Goal: Information Seeking & Learning: Learn about a topic

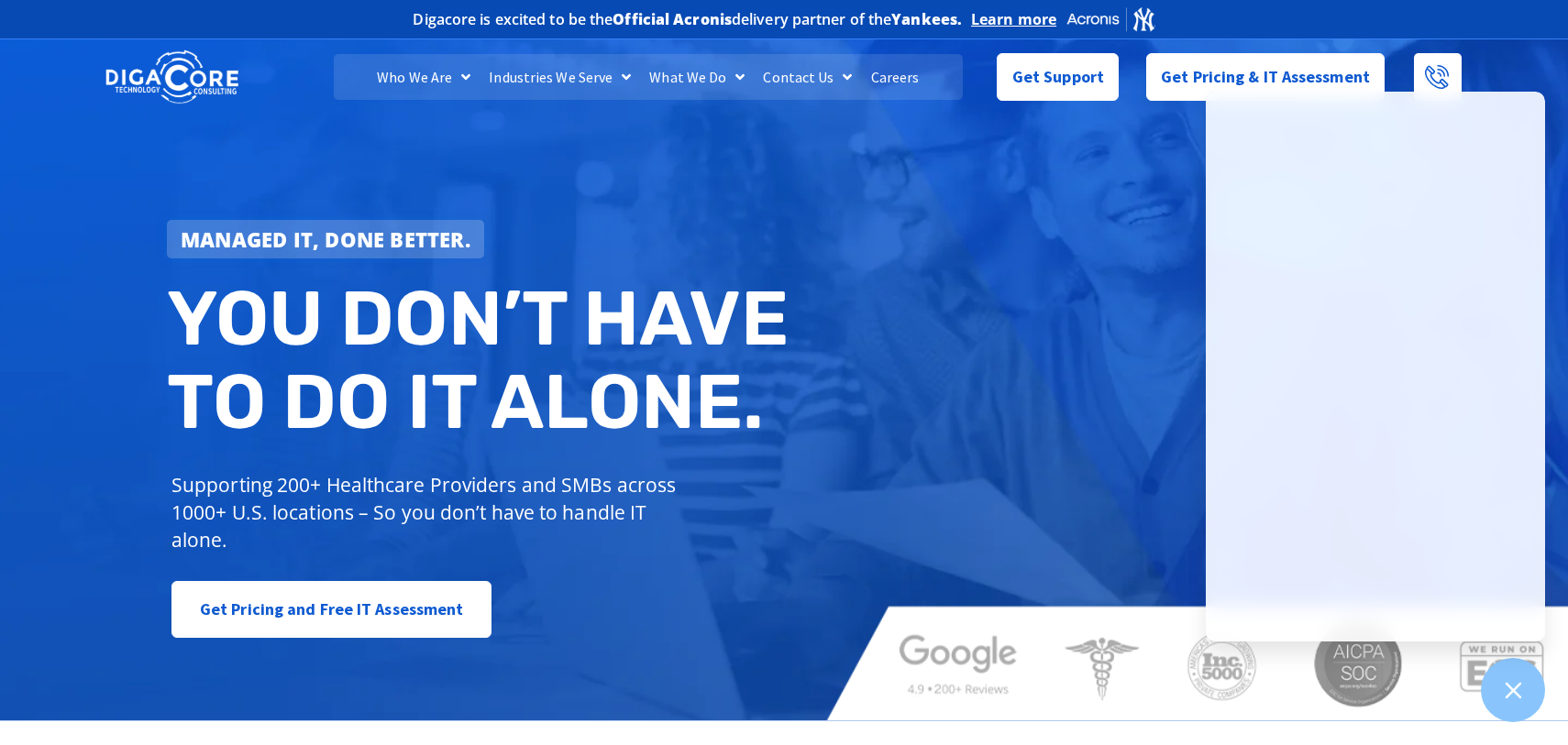
click at [890, 86] on link "Careers" at bounding box center [895, 78] width 66 height 46
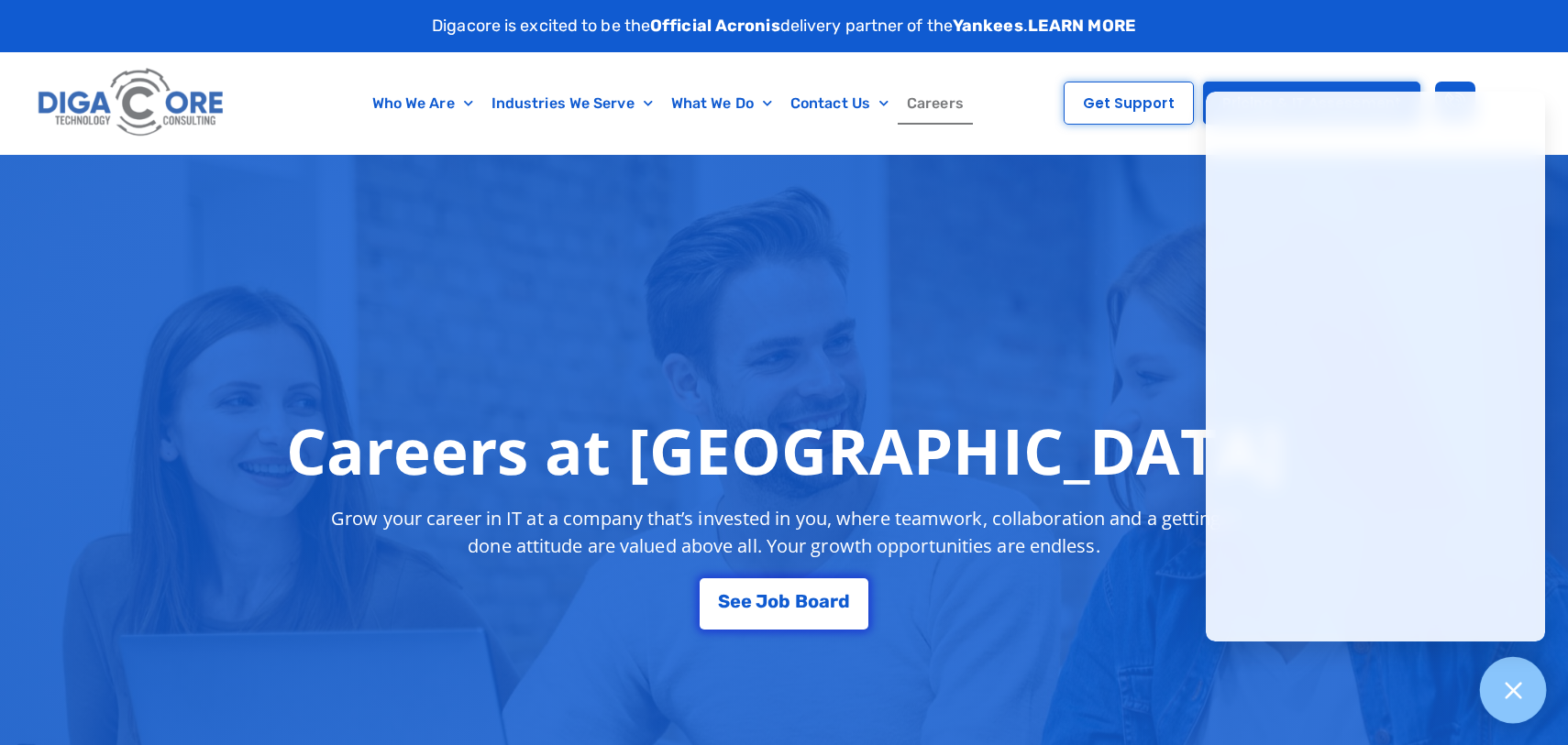
click at [1510, 693] on icon at bounding box center [1513, 691] width 17 height 17
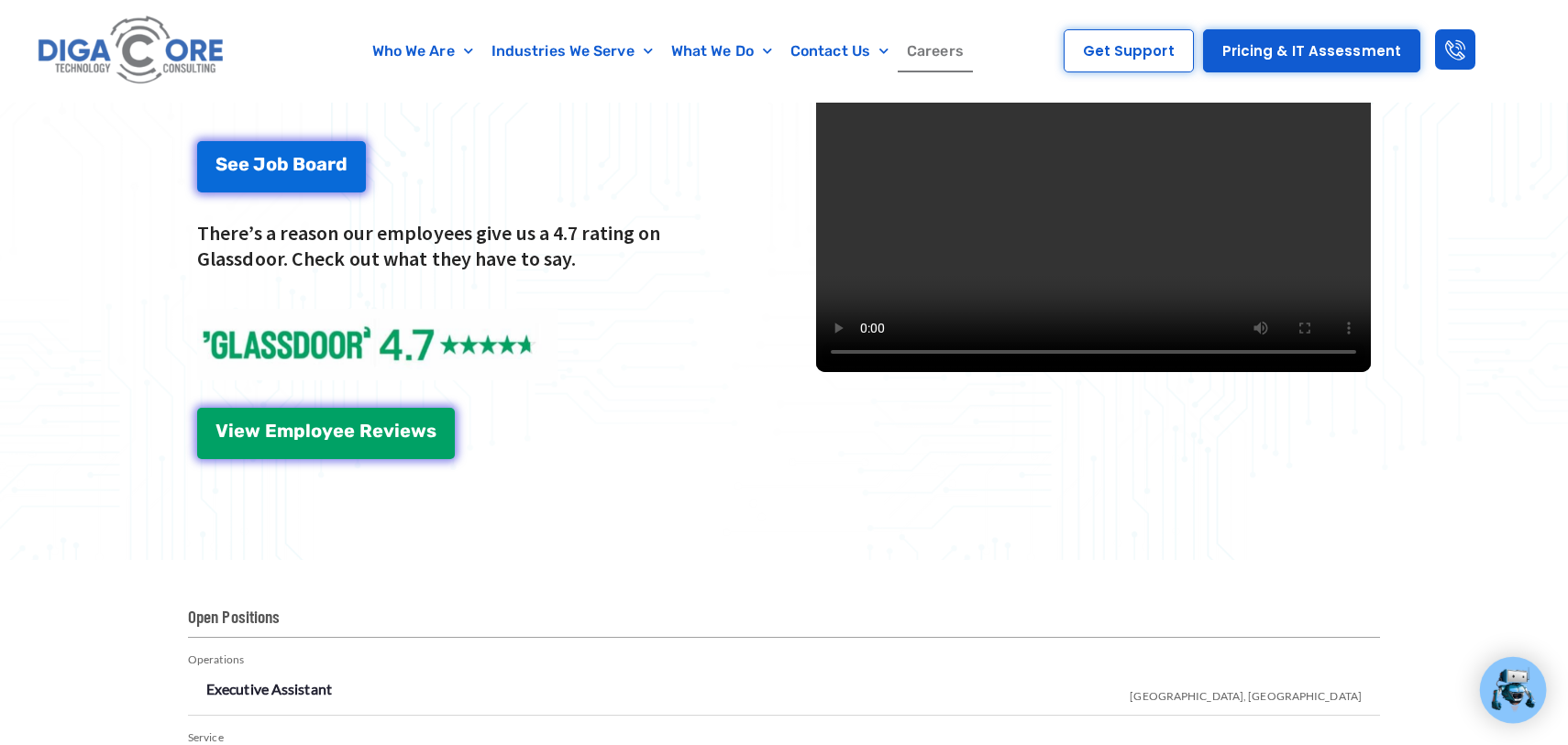
scroll to position [2641, 0]
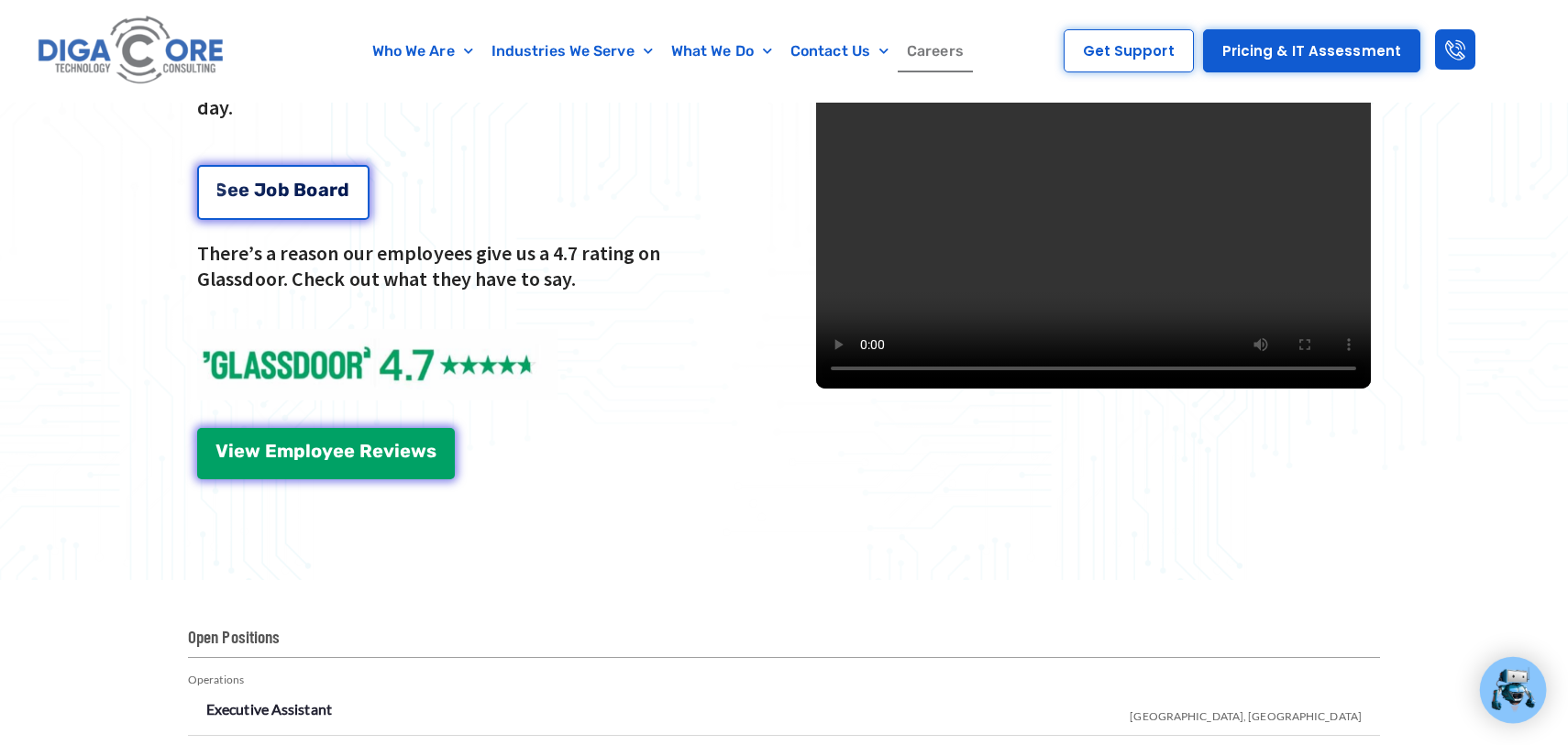
click at [347, 174] on link "S e e J [PERSON_NAME]" at bounding box center [283, 193] width 173 height 55
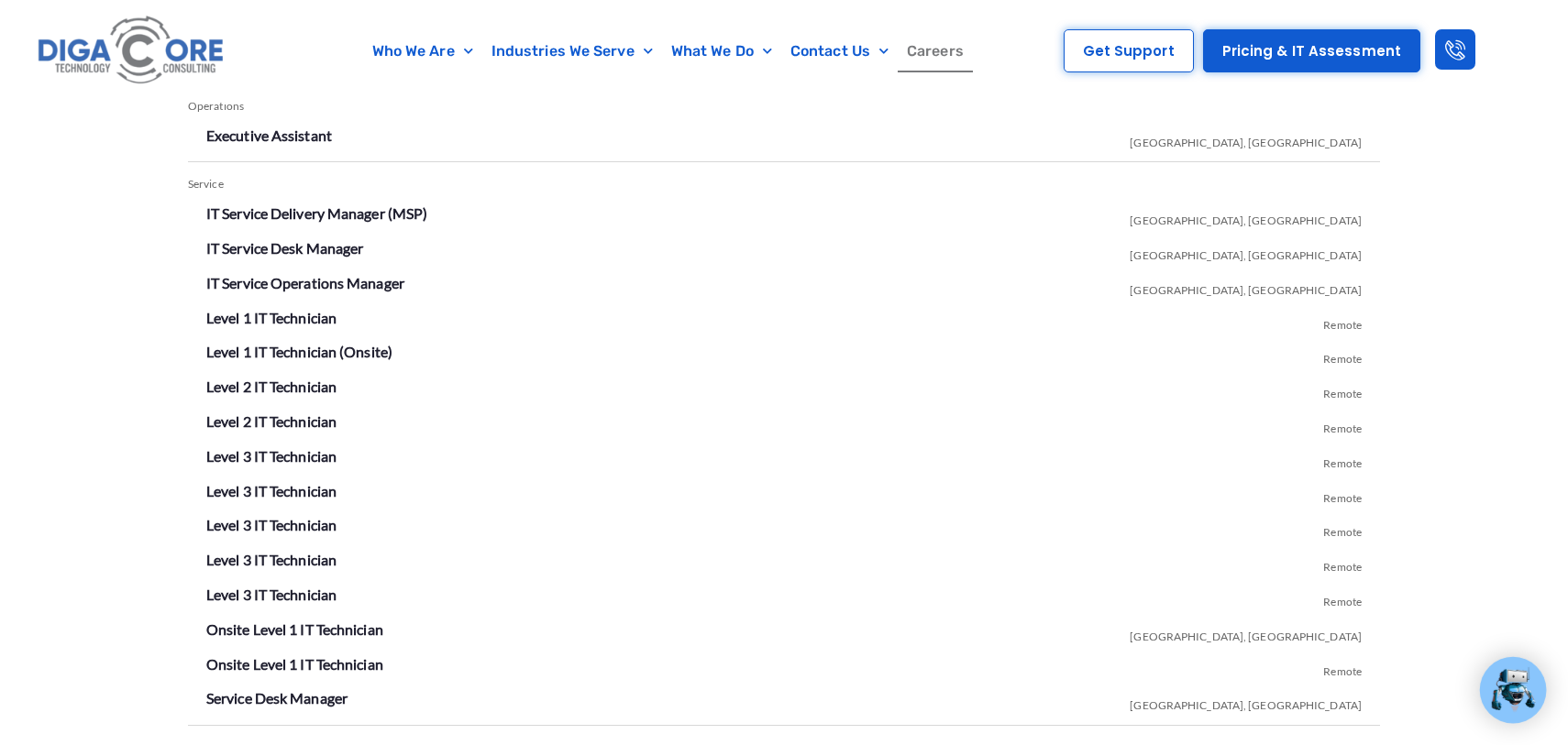
scroll to position [3223, 0]
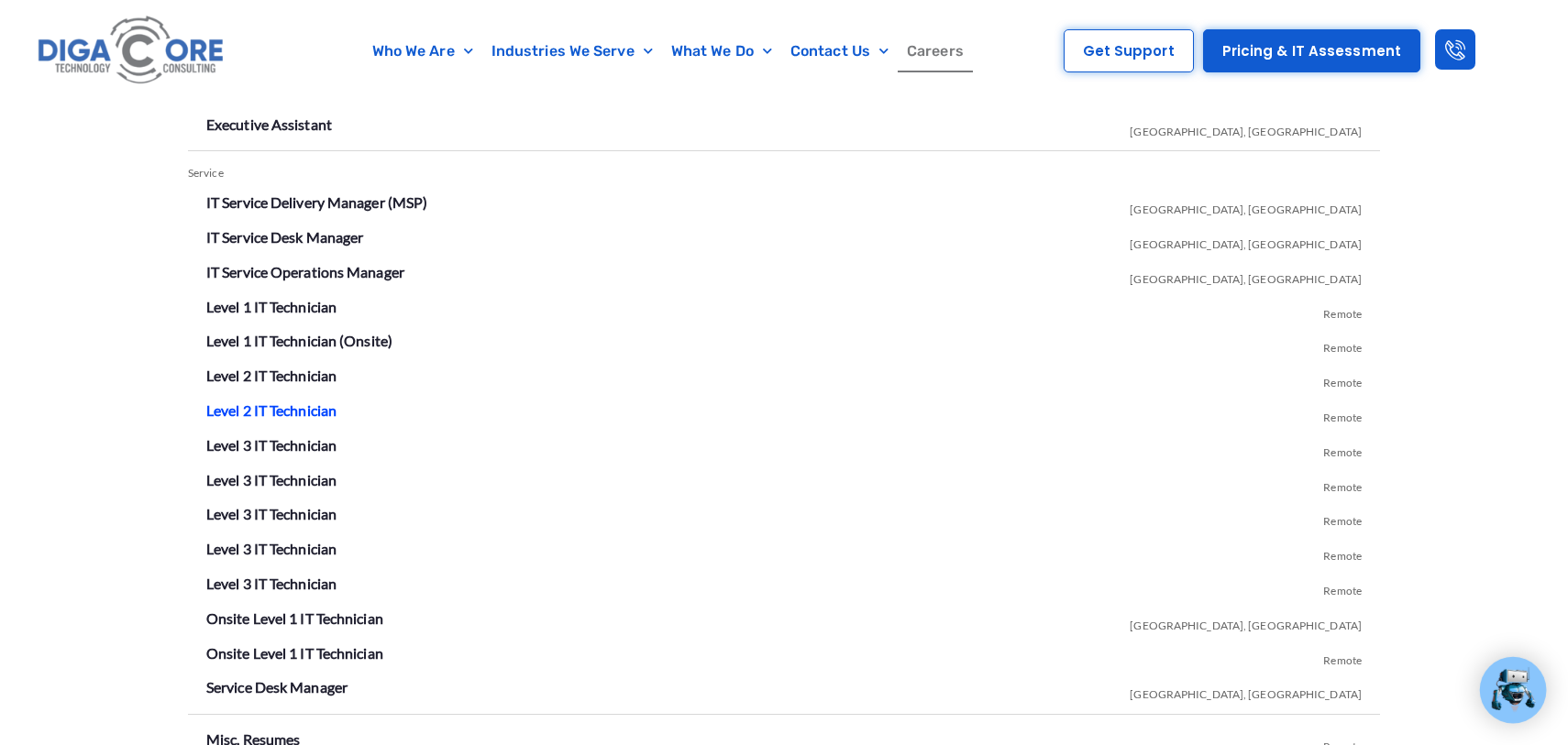
click at [318, 408] on link "Level 2 IT Technician" at bounding box center [271, 410] width 130 height 18
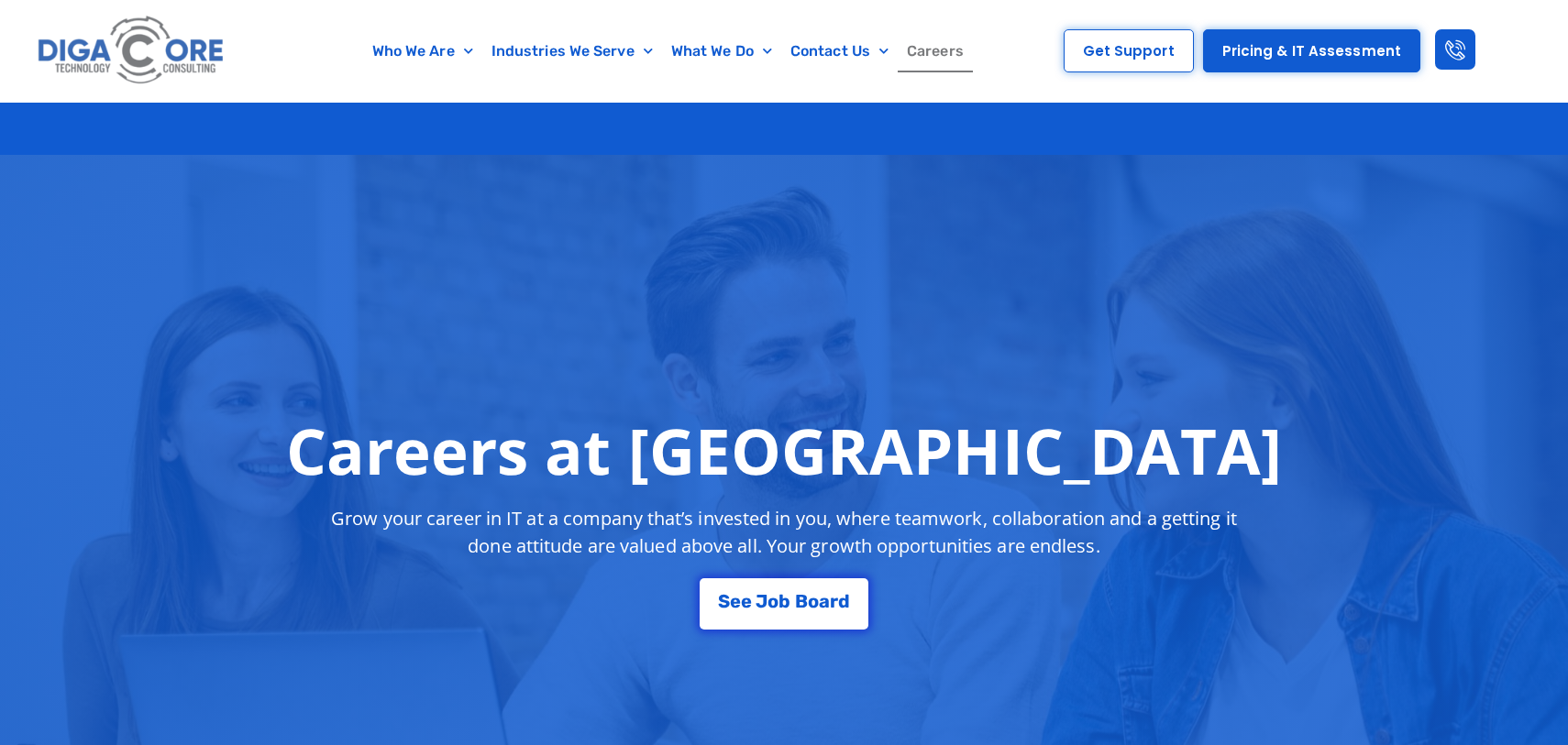
scroll to position [3223, 0]
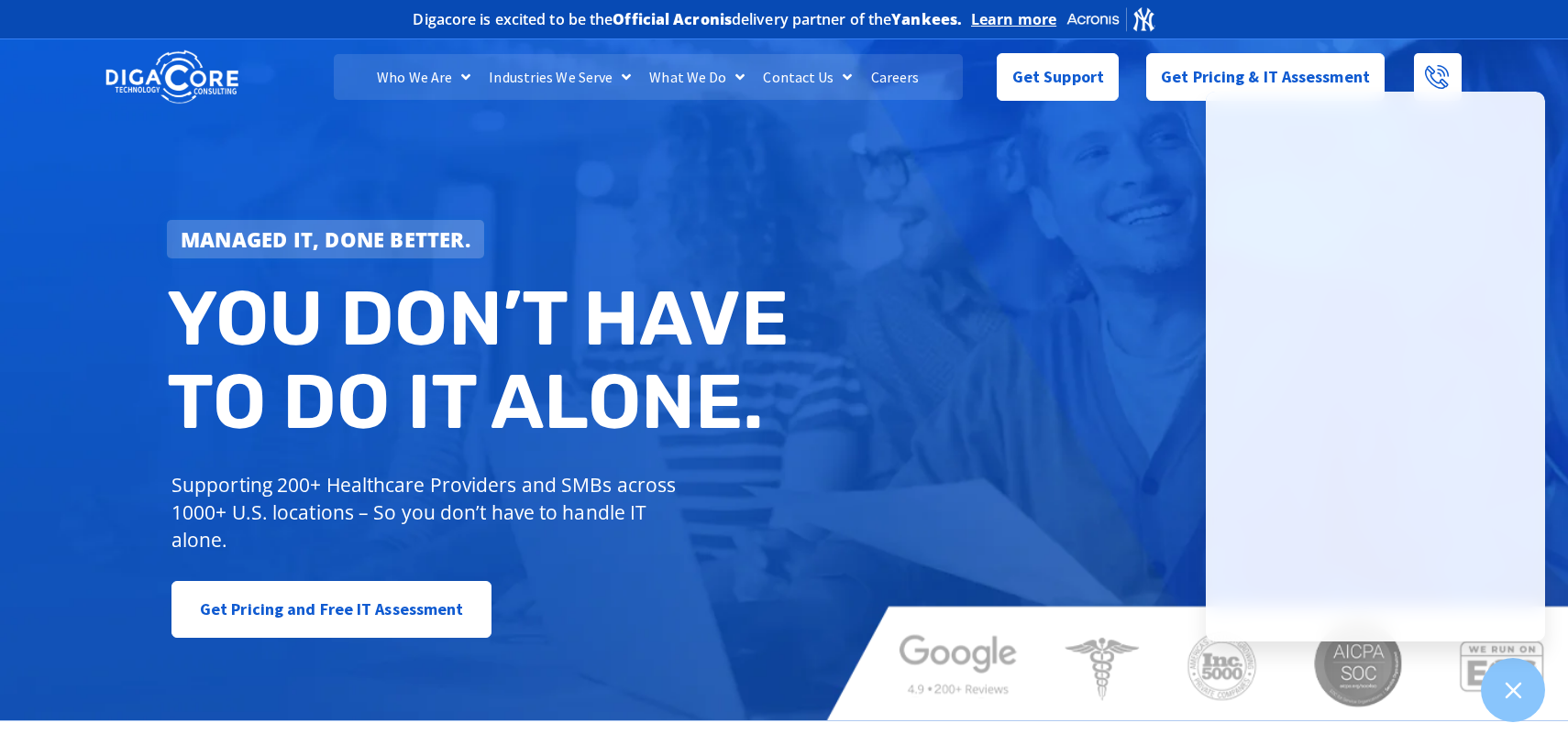
click at [875, 79] on link "Careers" at bounding box center [895, 78] width 66 height 46
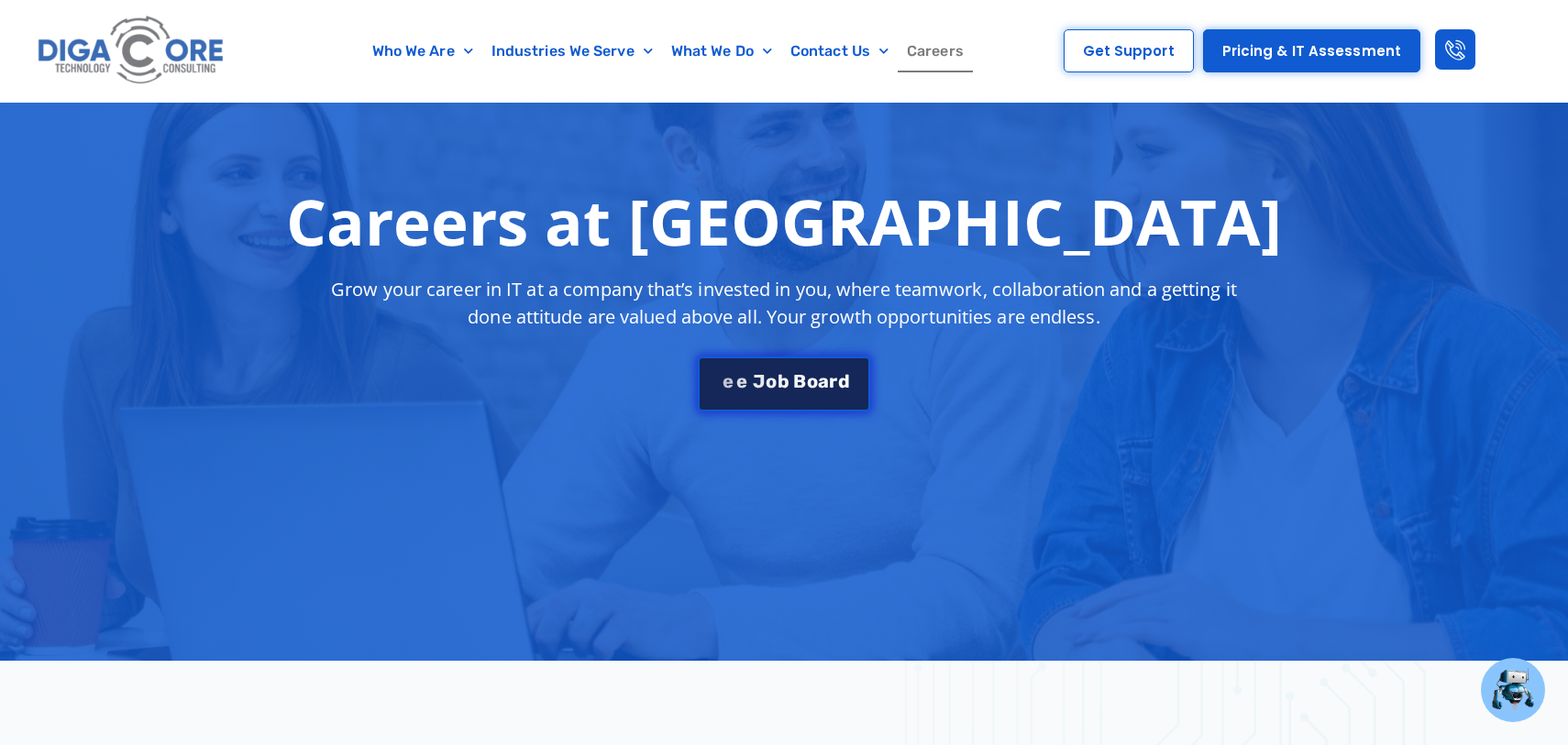
click at [728, 366] on link "S e e J [PERSON_NAME]" at bounding box center [784, 384] width 173 height 55
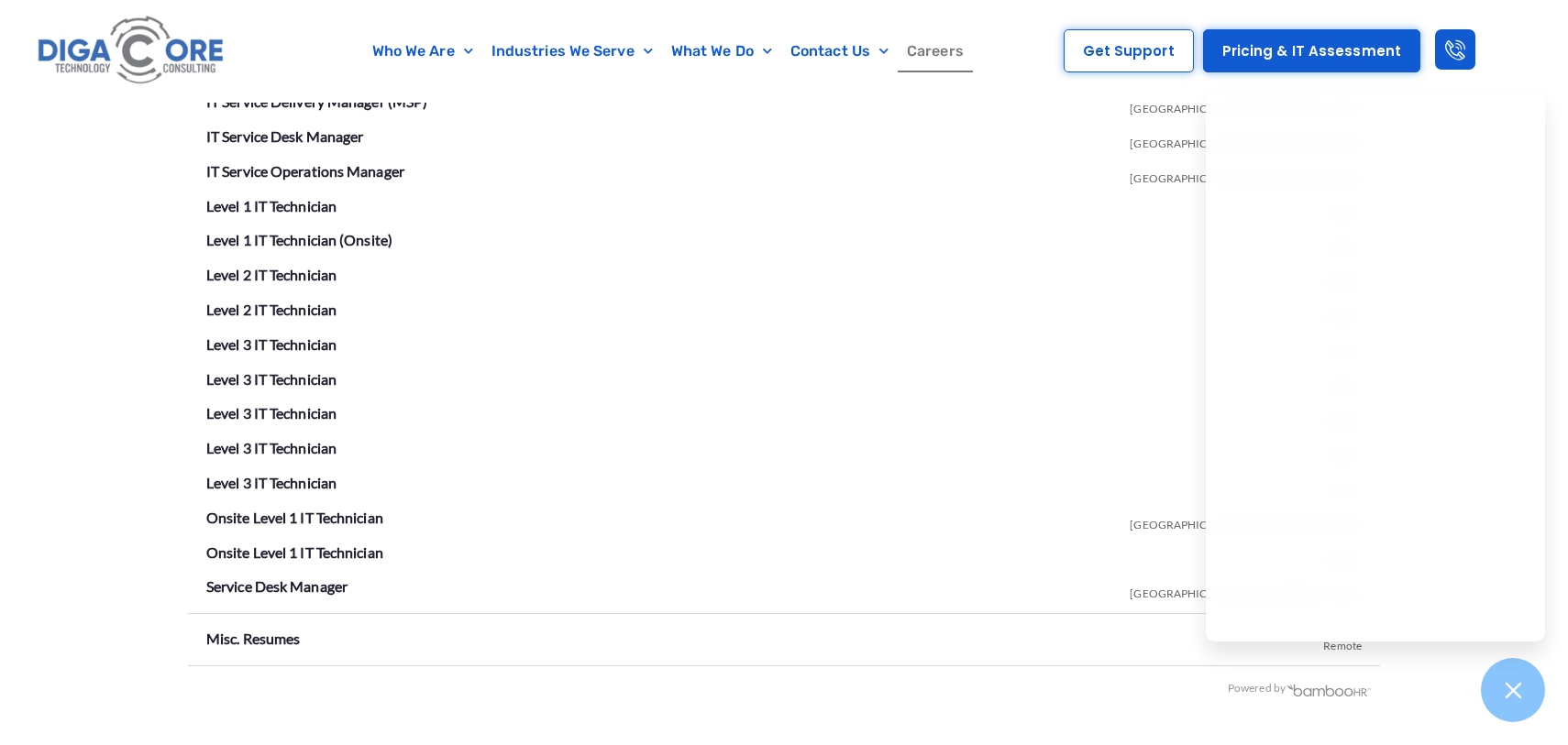
scroll to position [3367, 0]
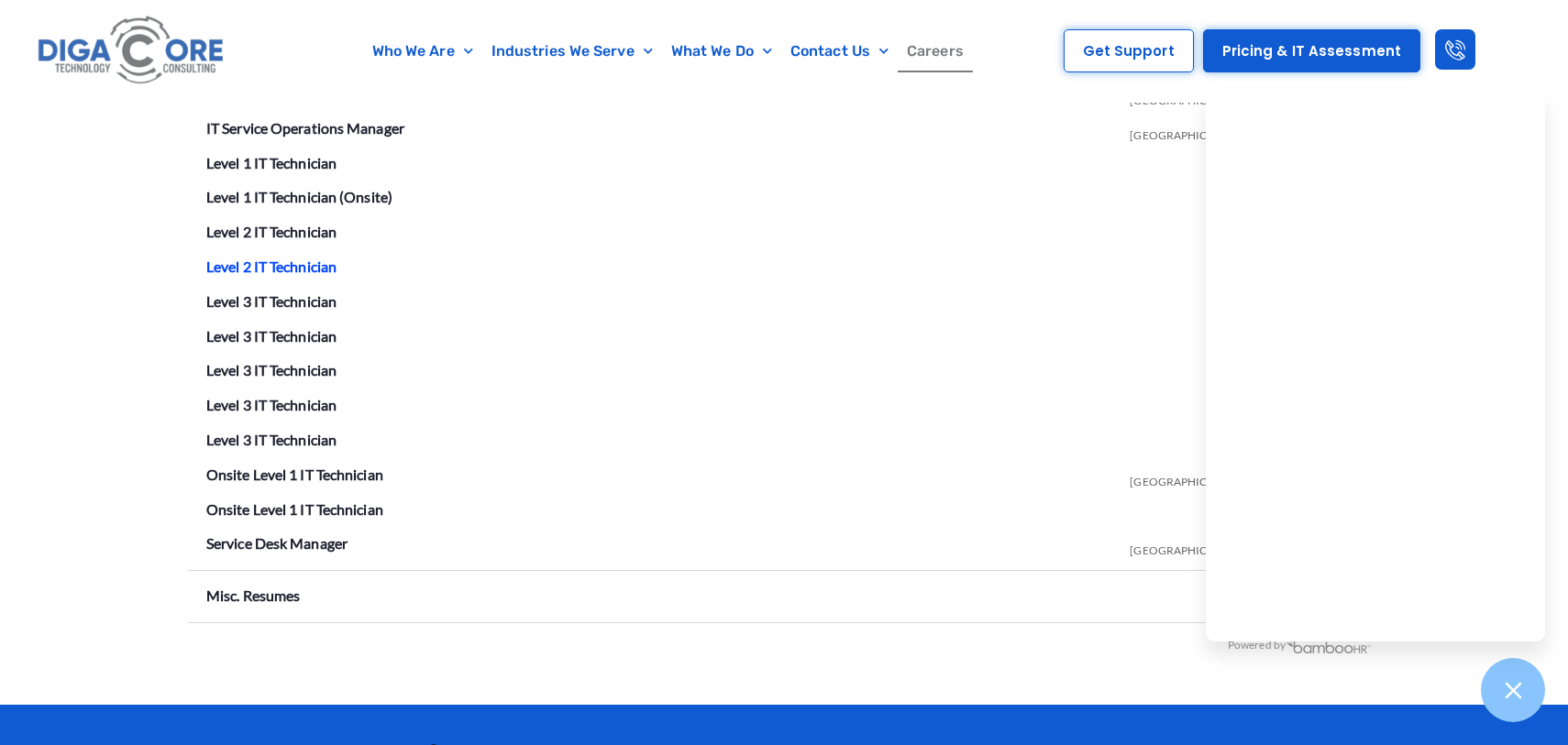
click at [317, 262] on link "Level 2 IT Technician" at bounding box center [271, 266] width 130 height 18
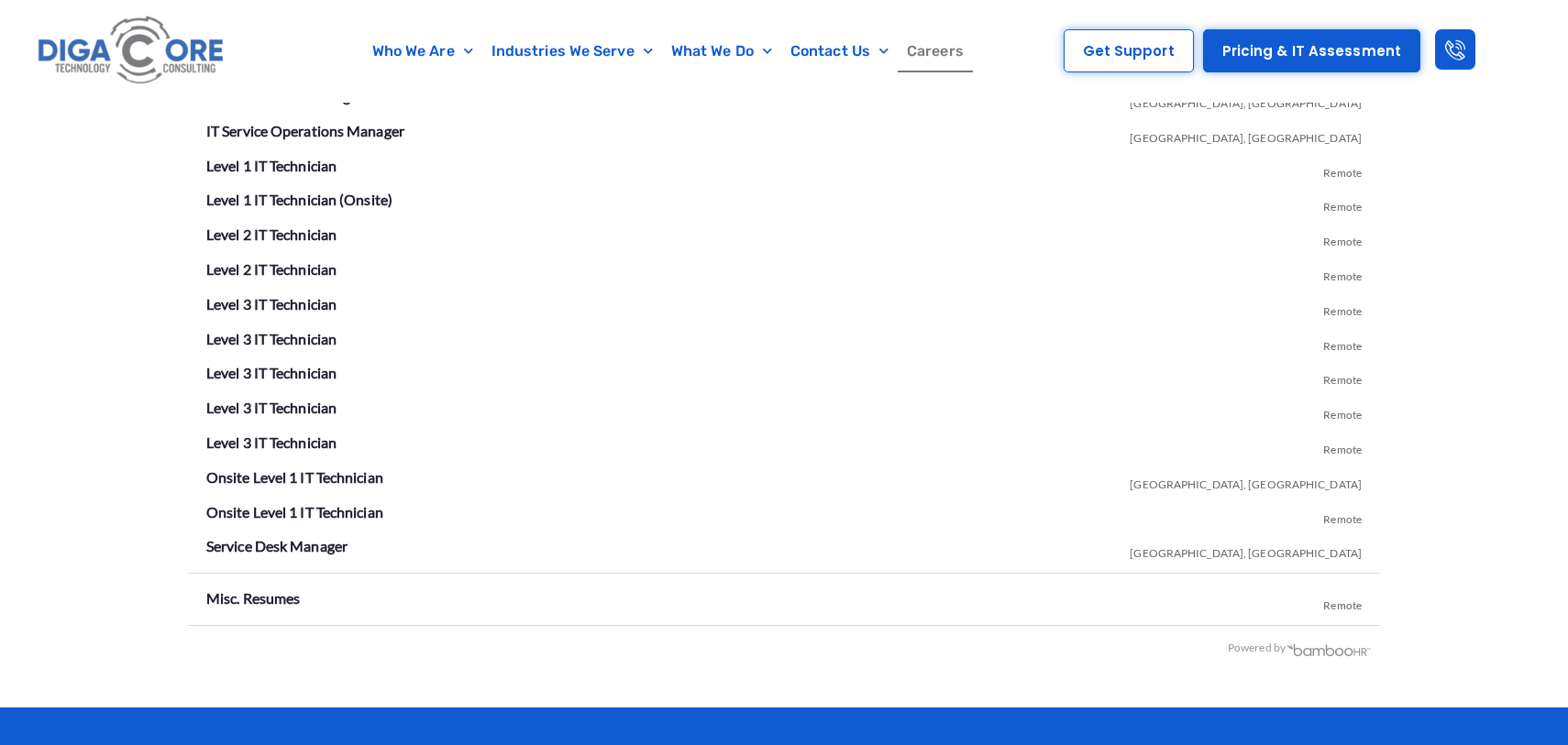
scroll to position [3367, 0]
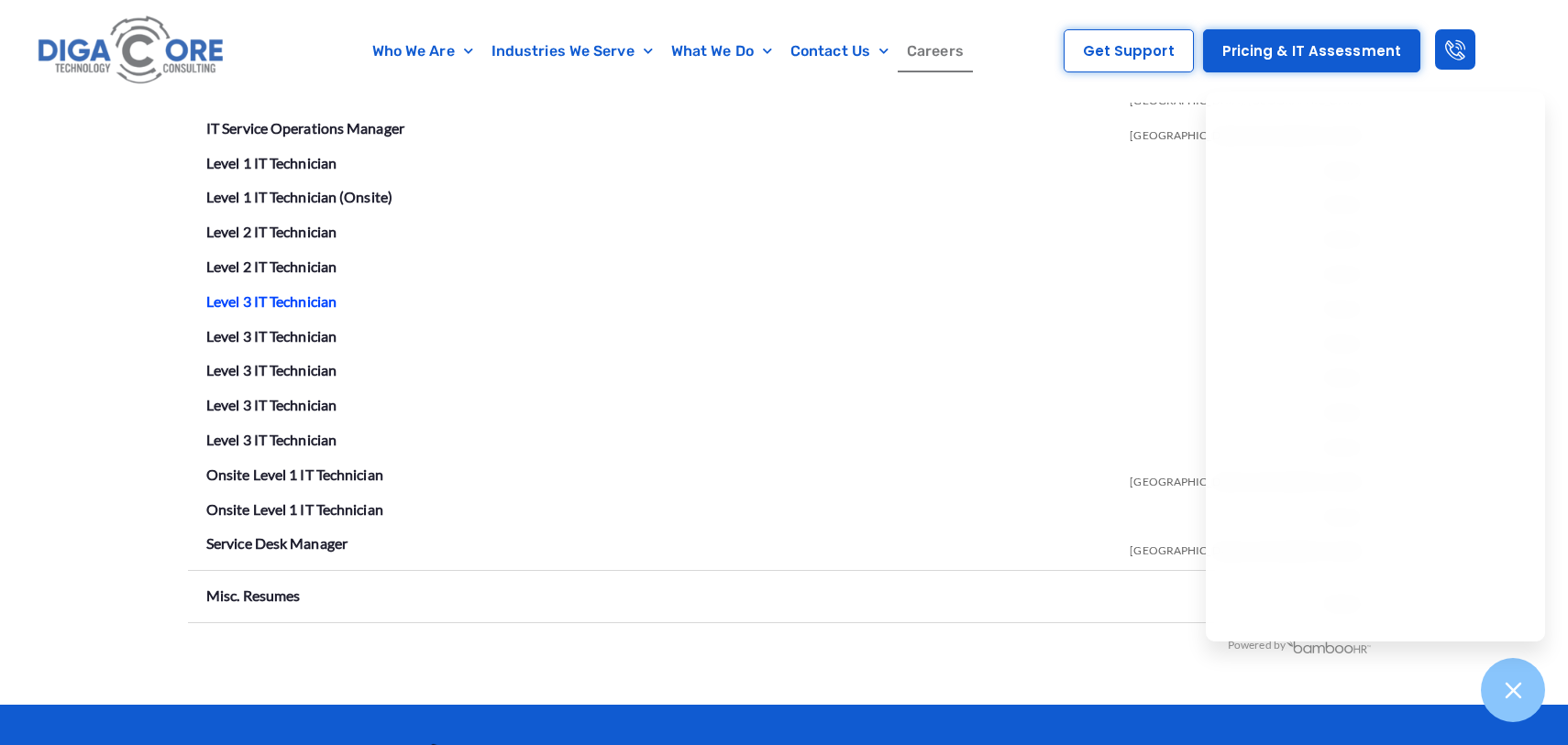
click at [320, 304] on link "Level 3 IT Technician" at bounding box center [271, 301] width 130 height 18
